Goal: Find specific page/section: Find specific page/section

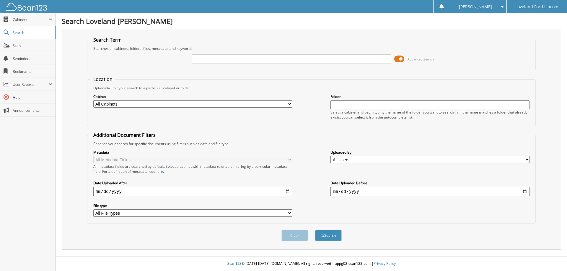
click at [225, 60] on input "text" at bounding box center [291, 59] width 199 height 9
type input "115867p"
click at [315, 230] on button "Search" at bounding box center [328, 235] width 27 height 11
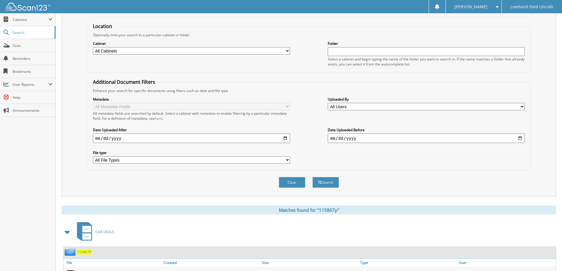
scroll to position [148, 0]
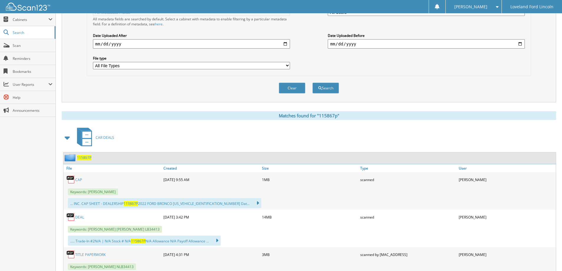
click at [78, 217] on link "DEAL" at bounding box center [79, 217] width 9 height 5
